Goal: Information Seeking & Learning: Check status

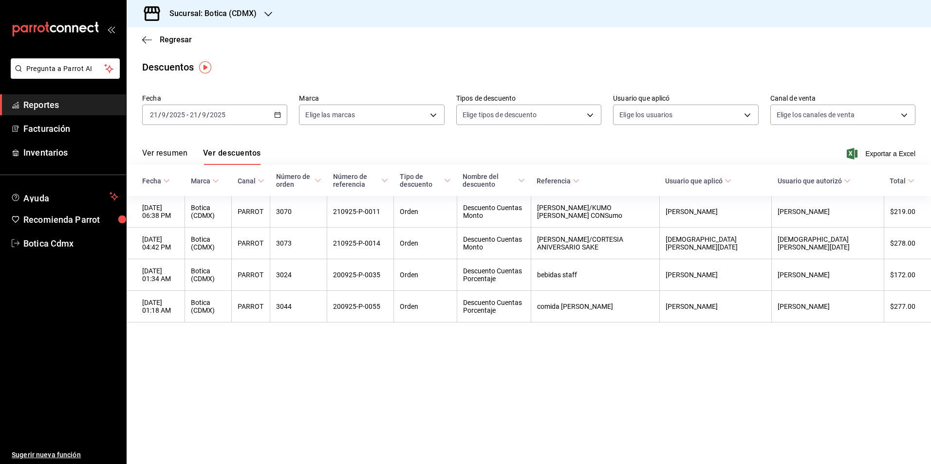
click at [176, 35] on span "Regresar" at bounding box center [176, 39] width 32 height 9
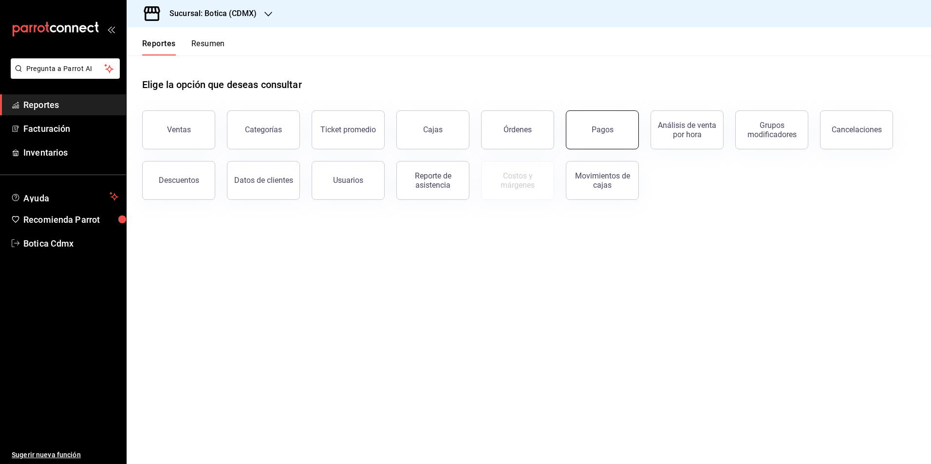
click at [597, 138] on button "Pagos" at bounding box center [602, 129] width 73 height 39
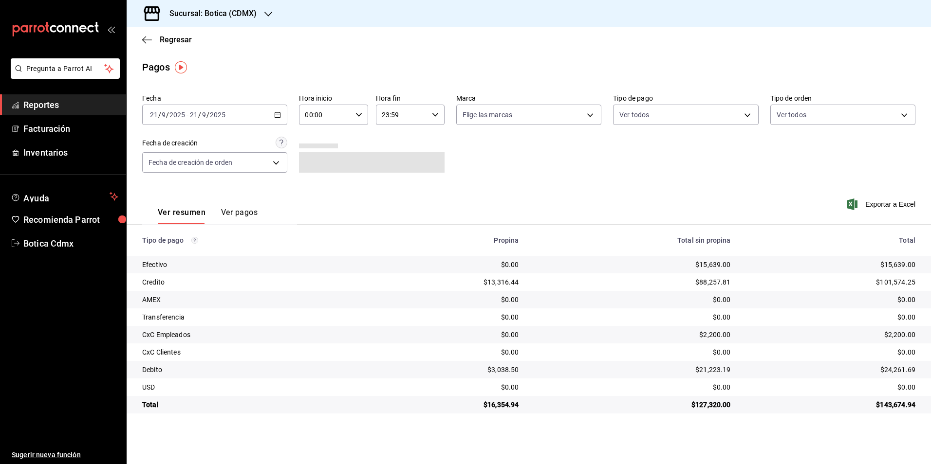
click at [324, 115] on input "00:00" at bounding box center [325, 114] width 52 height 19
click at [318, 165] on button "03" at bounding box center [316, 160] width 31 height 19
click at [350, 181] on span "06" at bounding box center [350, 183] width 19 height 8
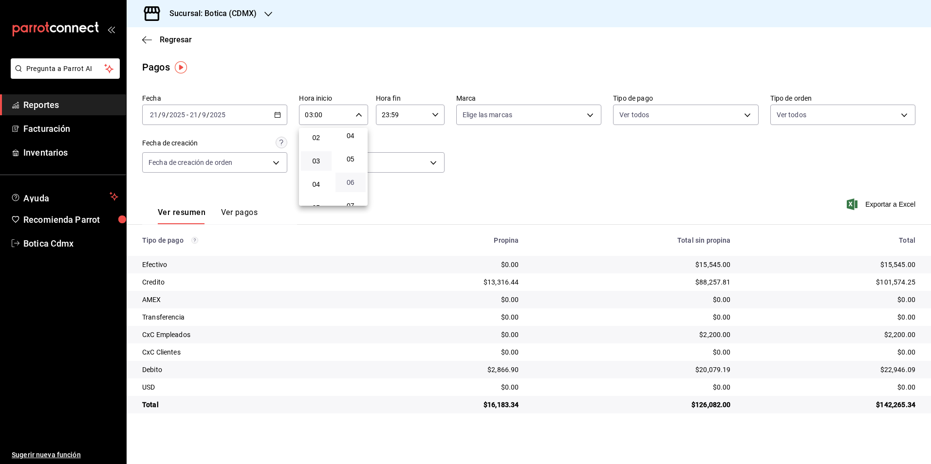
type input "03:06"
click at [630, 112] on div at bounding box center [465, 232] width 931 height 464
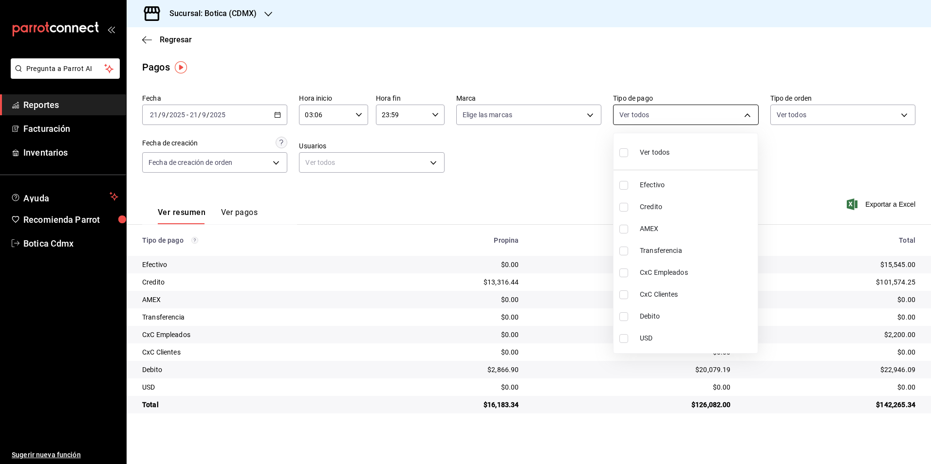
click at [635, 114] on body "Pregunta a Parrot AI Reportes Facturación Inventarios Ayuda Recomienda Parrot B…" at bounding box center [465, 232] width 931 height 464
click at [626, 154] on input "checkbox" at bounding box center [623, 152] width 9 height 9
checkbox input "true"
type input "e1ca0108-3f33-4c0f-ad57-d68d77d83aa1,b4da851e-66ec-43b1-8a0b-e545688a4eb6,dd363…"
checkbox input "true"
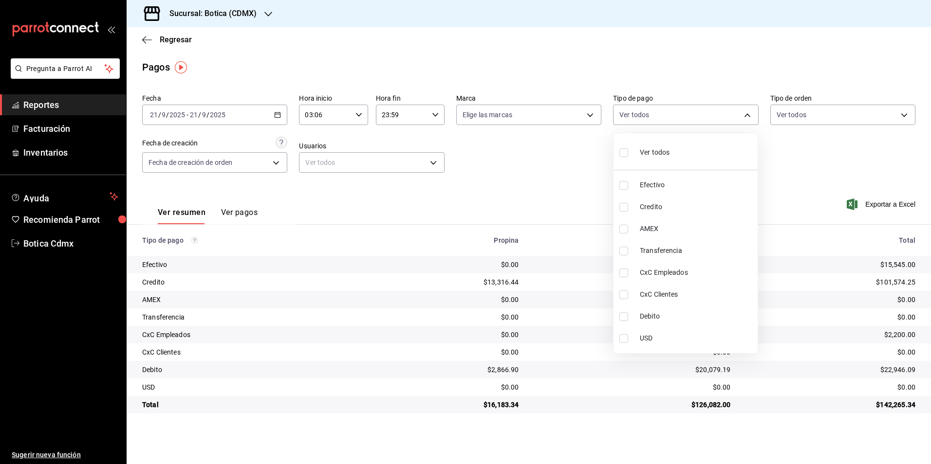
checkbox input "true"
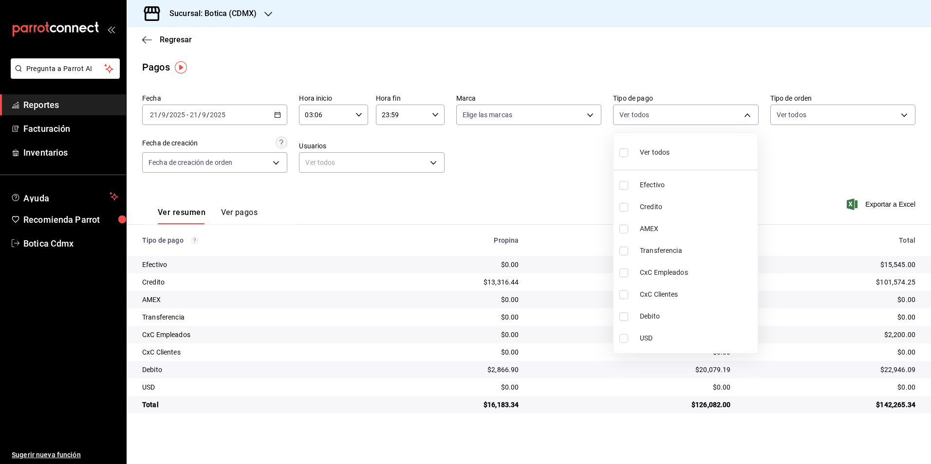
checkbox input "true"
click at [626, 154] on input "checkbox" at bounding box center [623, 152] width 9 height 9
checkbox input "false"
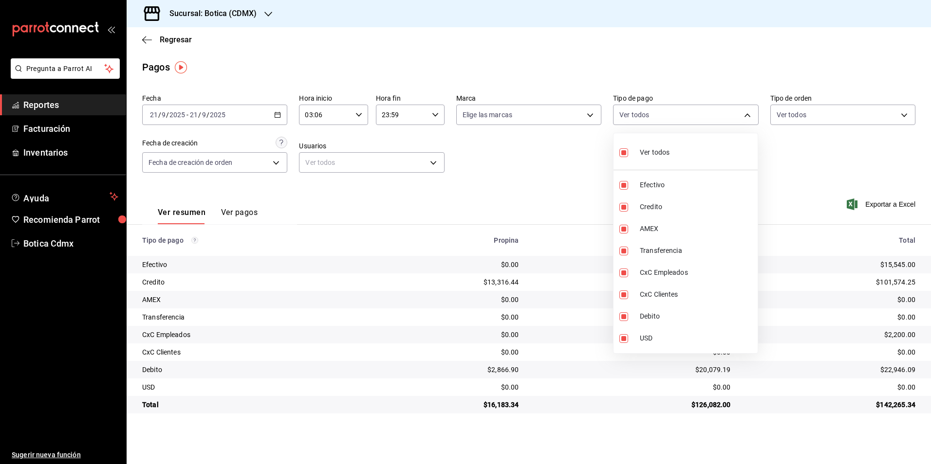
checkbox input "false"
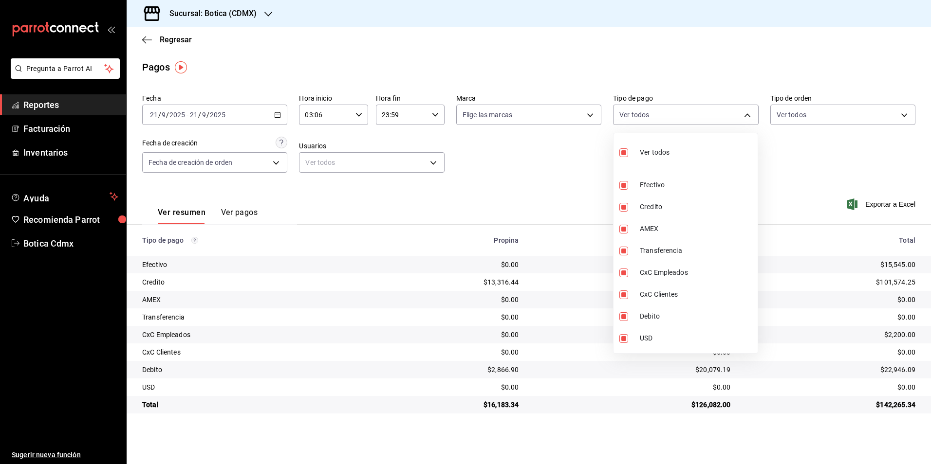
checkbox input "false"
click at [625, 210] on input "checkbox" at bounding box center [623, 207] width 9 height 9
checkbox input "true"
type input "b4da851e-66ec-43b1-8a0b-e545688a4eb6"
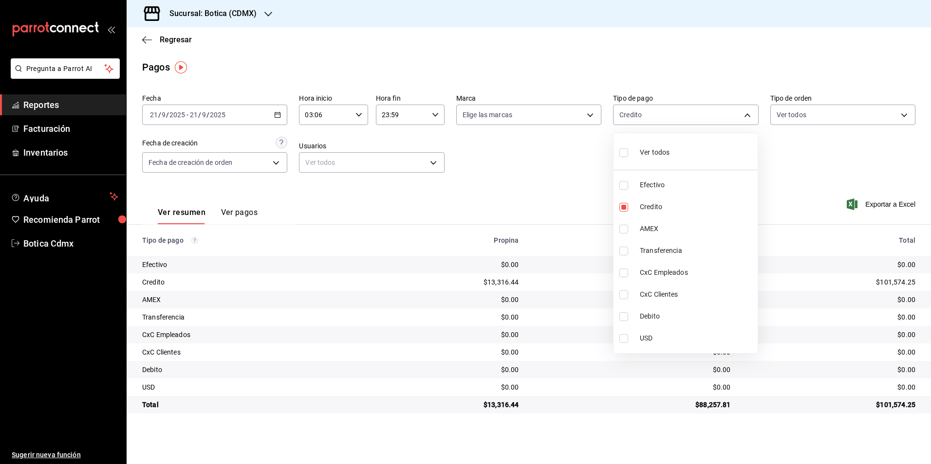
click at [623, 318] on input "checkbox" at bounding box center [623, 316] width 9 height 9
checkbox input "true"
type input "b4da851e-66ec-43b1-8a0b-e545688a4eb6,11579032-5cf0-46af-9956-e0058136143e"
click at [624, 151] on input "checkbox" at bounding box center [623, 152] width 9 height 9
checkbox input "true"
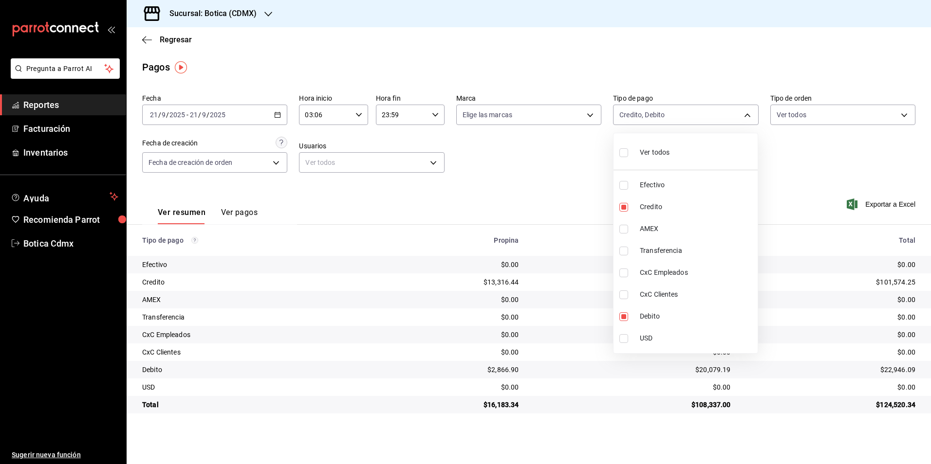
type input "e1ca0108-3f33-4c0f-ad57-d68d77d83aa1,b4da851e-66ec-43b1-8a0b-e545688a4eb6,dd363…"
checkbox input "true"
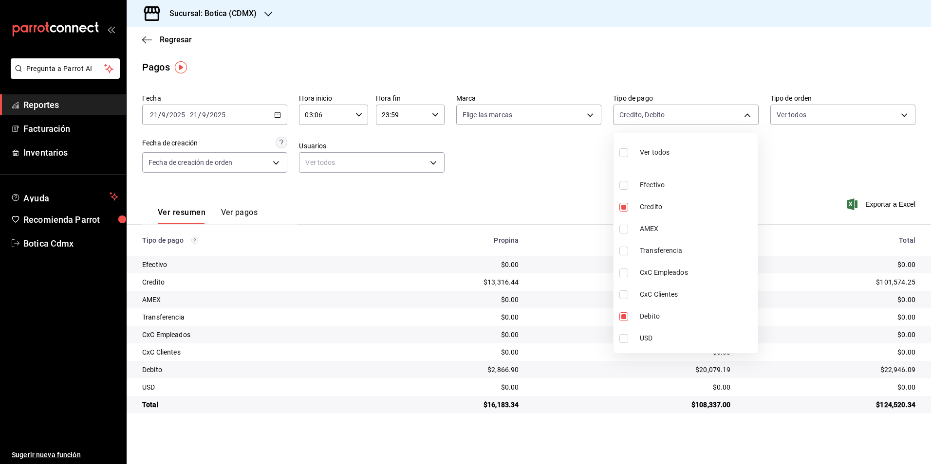
checkbox input "true"
click at [549, 173] on div at bounding box center [465, 232] width 931 height 464
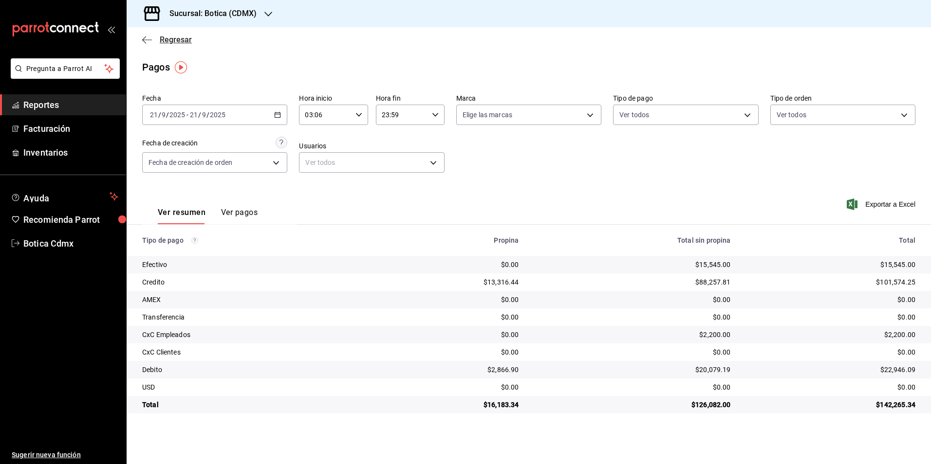
click at [181, 39] on span "Regresar" at bounding box center [176, 39] width 32 height 9
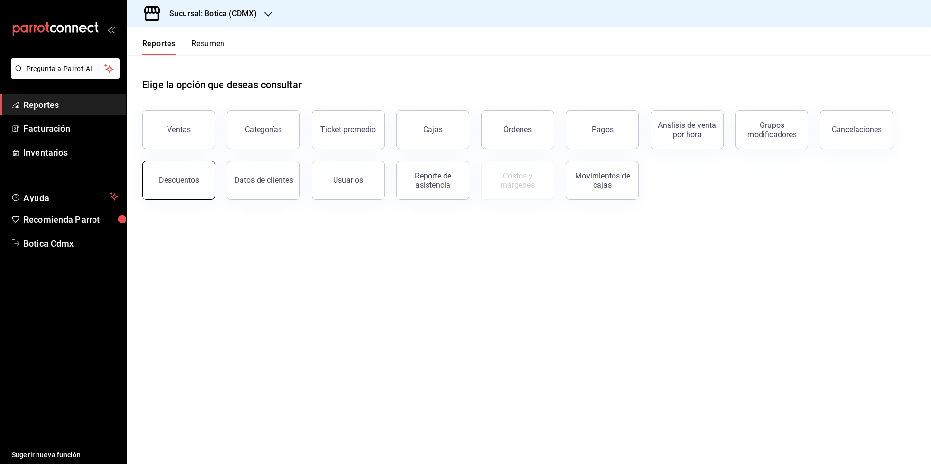
click at [190, 191] on button "Descuentos" at bounding box center [178, 180] width 73 height 39
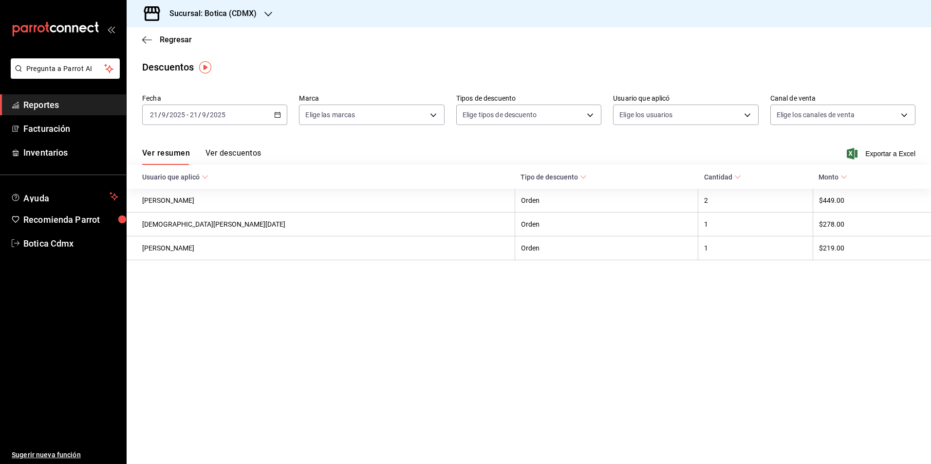
click at [277, 112] on icon "button" at bounding box center [277, 114] width 7 height 7
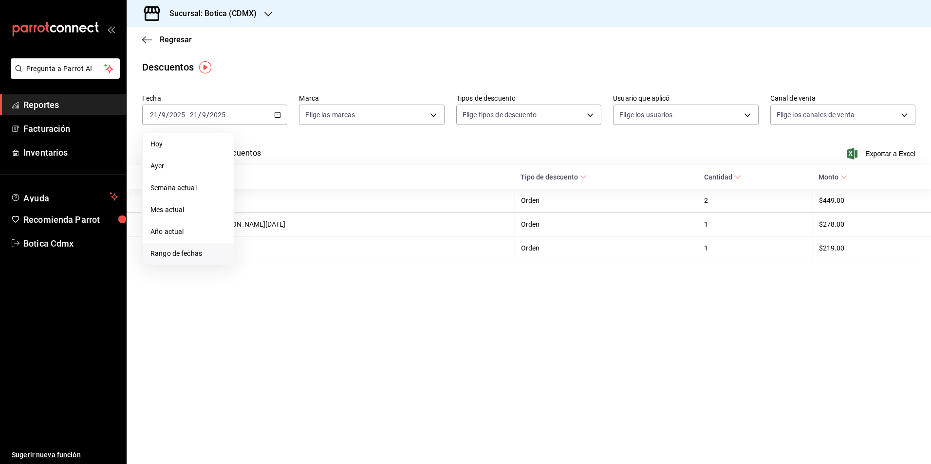
click at [167, 254] on span "Rango de fechas" at bounding box center [187, 254] width 75 height 10
click at [256, 222] on abbr "15" at bounding box center [254, 222] width 6 height 7
click at [357, 220] on abbr "21" at bounding box center [358, 222] width 6 height 7
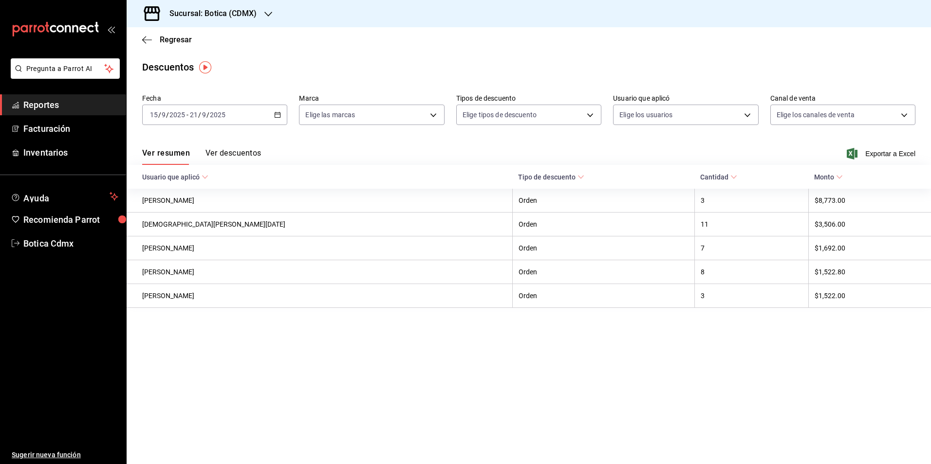
click at [235, 153] on button "Ver descuentos" at bounding box center [232, 156] width 55 height 17
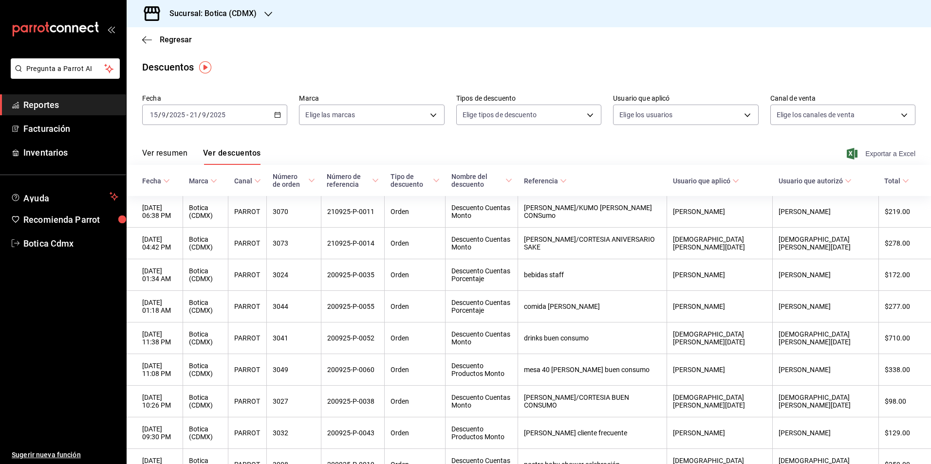
click at [872, 153] on span "Exportar a Excel" at bounding box center [881, 154] width 67 height 12
click at [175, 39] on span "Regresar" at bounding box center [176, 39] width 32 height 9
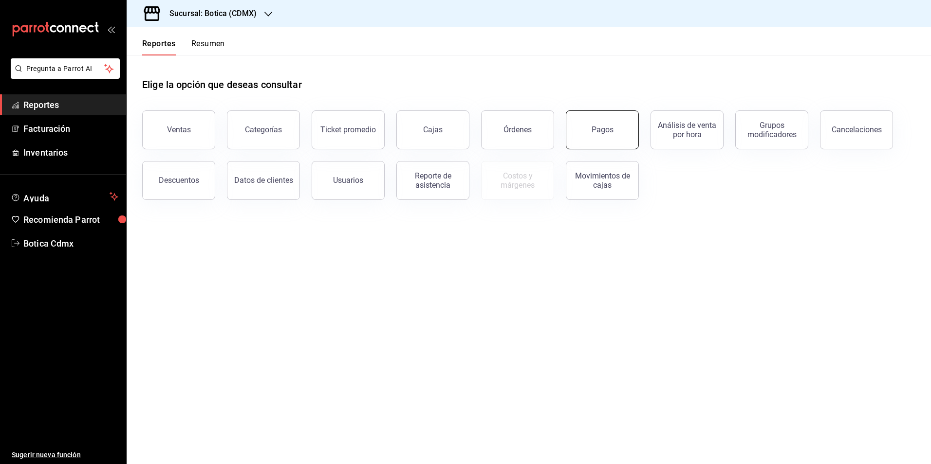
click at [587, 133] on button "Pagos" at bounding box center [602, 129] width 73 height 39
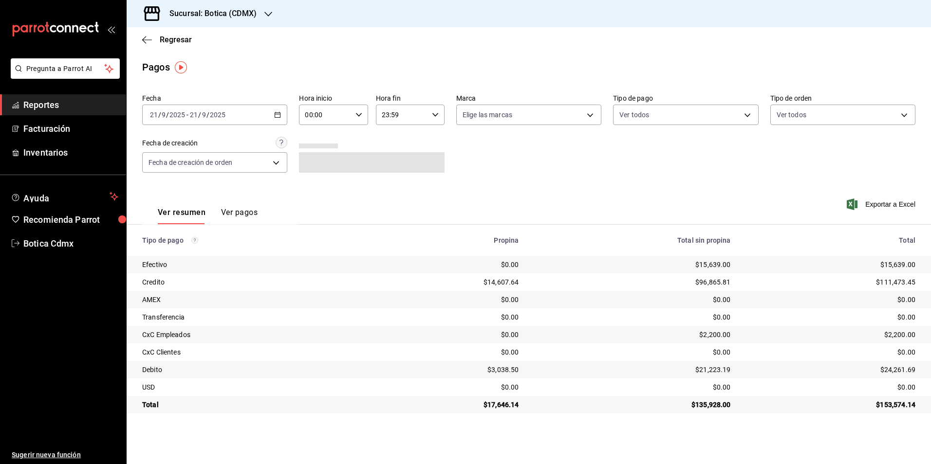
click at [335, 116] on input "00:00" at bounding box center [325, 114] width 52 height 19
click at [316, 162] on span "03" at bounding box center [316, 161] width 19 height 8
type input "03:00"
click at [648, 115] on div at bounding box center [465, 232] width 931 height 464
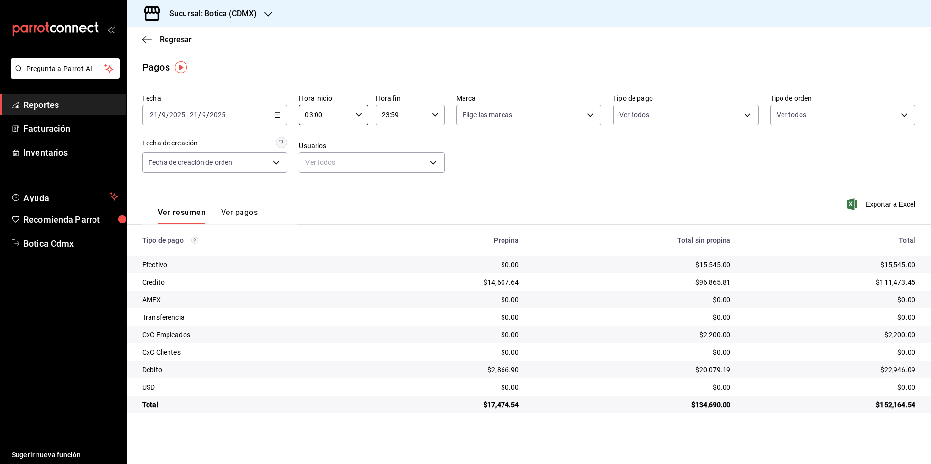
click at [648, 115] on body "Pregunta a Parrot AI Reportes Facturación Inventarios Ayuda Recomienda Parrot B…" at bounding box center [465, 232] width 931 height 464
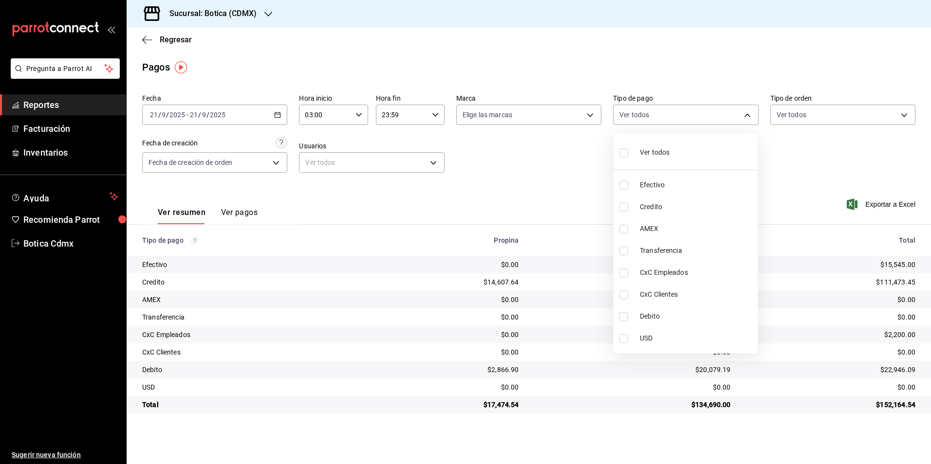
click at [625, 206] on input "checkbox" at bounding box center [623, 207] width 9 height 9
checkbox input "true"
type input "b4da851e-66ec-43b1-8a0b-e545688a4eb6"
click at [623, 318] on input "checkbox" at bounding box center [623, 316] width 9 height 9
checkbox input "true"
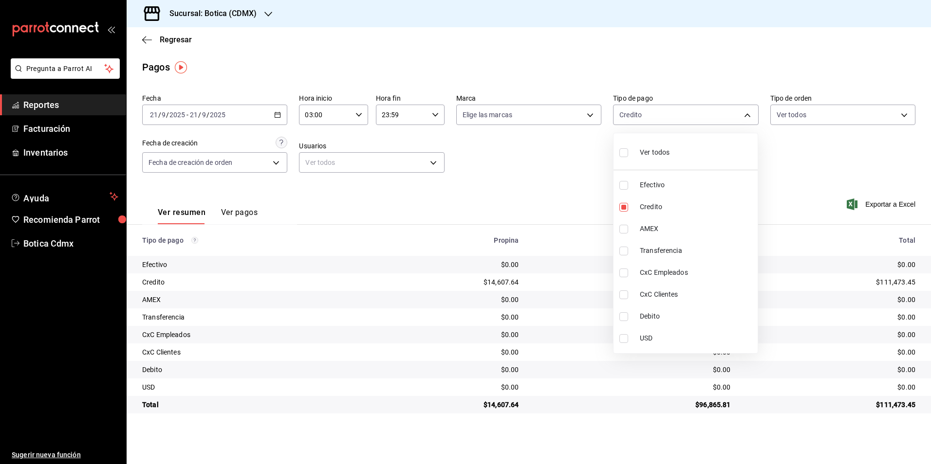
type input "b4da851e-66ec-43b1-8a0b-e545688a4eb6,11579032-5cf0-46af-9956-e0058136143e"
click at [527, 126] on div at bounding box center [465, 232] width 931 height 464
click at [627, 117] on body "Pregunta a Parrot AI Reportes Facturación Inventarios Ayuda Recomienda Parrot B…" at bounding box center [465, 232] width 931 height 464
click at [621, 152] on input "checkbox" at bounding box center [623, 152] width 9 height 9
checkbox input "true"
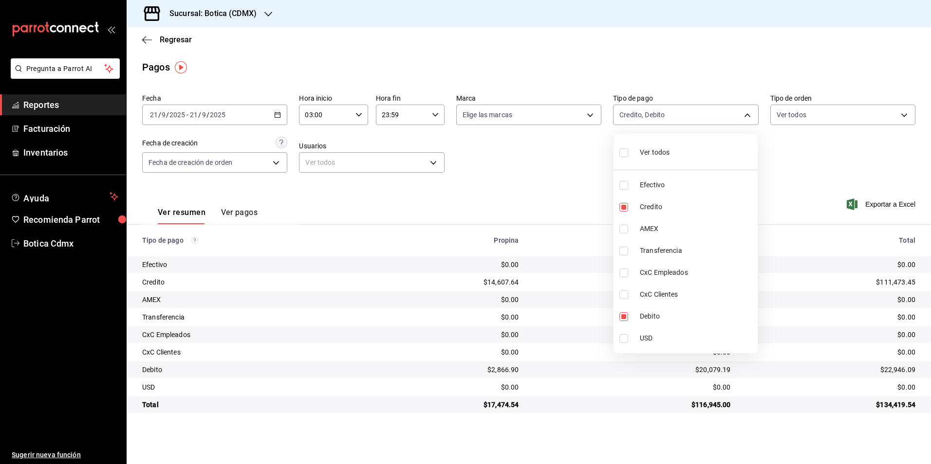
type input "e1ca0108-3f33-4c0f-ad57-d68d77d83aa1,b4da851e-66ec-43b1-8a0b-e545688a4eb6,dd363…"
checkbox input "true"
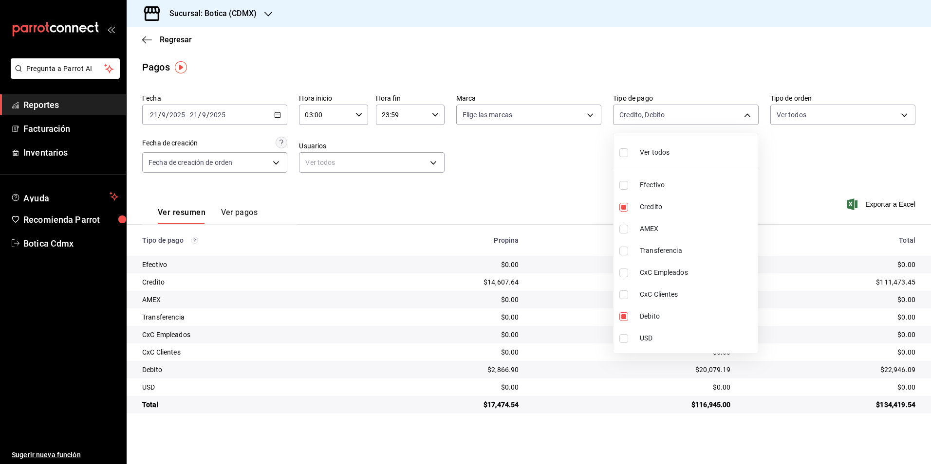
checkbox input "true"
click at [542, 160] on div at bounding box center [465, 232] width 931 height 464
